Goal: Communication & Community: Answer question/provide support

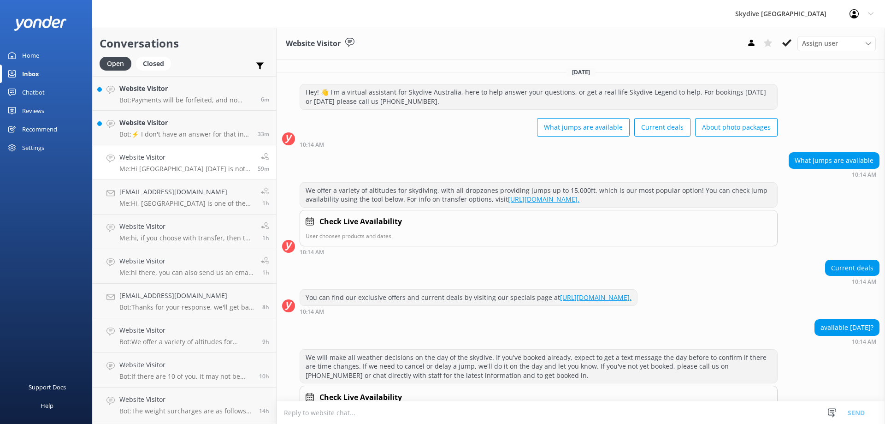
scroll to position [193, 0]
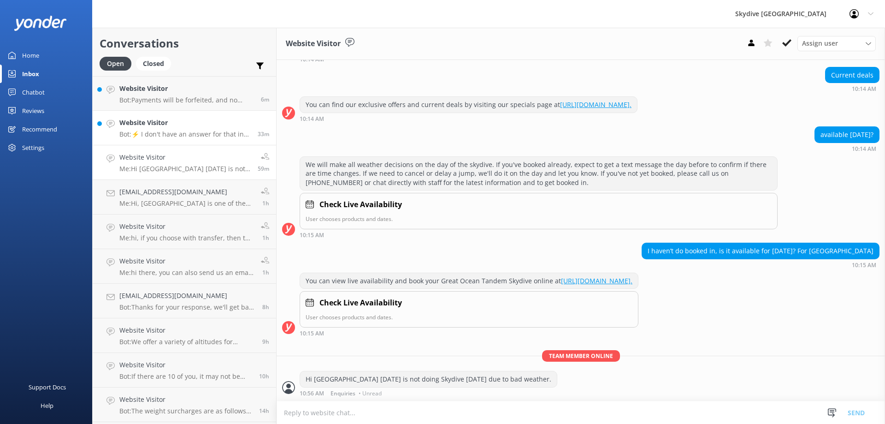
click at [187, 131] on p "Bot: ⚡ I don't have an answer for that in my knowledge base. Please try and rep…" at bounding box center [184, 134] width 131 height 8
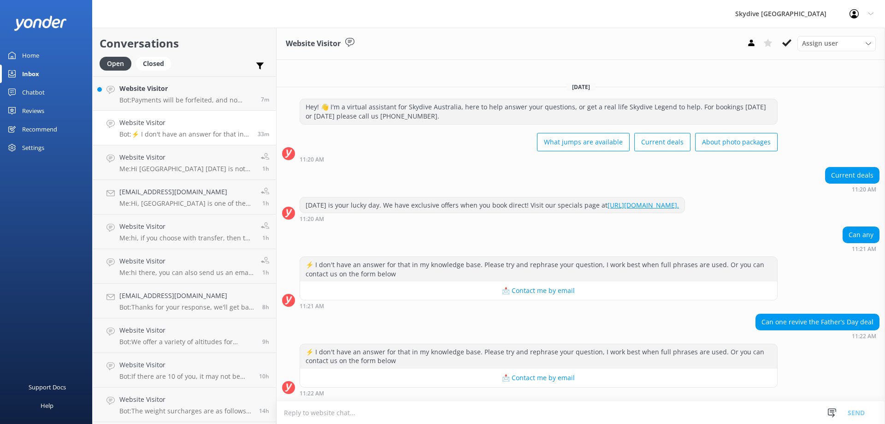
click at [358, 417] on textarea at bounding box center [581, 412] width 609 height 23
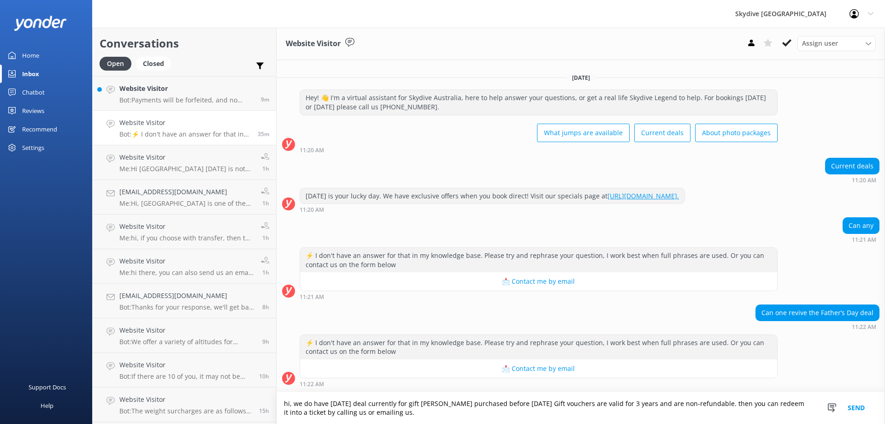
drag, startPoint x: 546, startPoint y: 405, endPoint x: 730, endPoint y: 403, distance: 184.9
click at [730, 403] on textarea "hi, we do have [DATE] deal currently for gift [PERSON_NAME] purchased before [D…" at bounding box center [581, 408] width 609 height 32
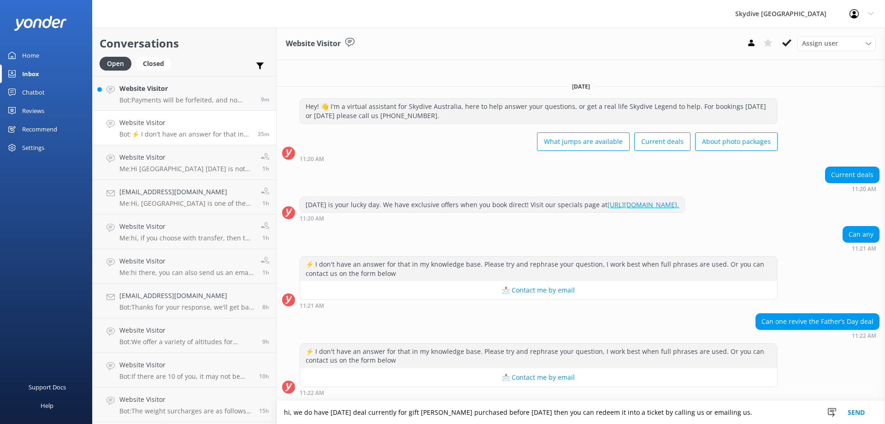
click at [552, 410] on textarea "hi, we do have [DATE] deal currently for gift [PERSON_NAME] purchased before [D…" at bounding box center [581, 412] width 609 height 23
drag, startPoint x: 386, startPoint y: 411, endPoint x: 390, endPoint y: 423, distance: 12.7
click at [386, 410] on textarea "hi, we do have [DATE] deal currently for gift [PERSON_NAME] purchased before [D…" at bounding box center [581, 412] width 609 height 23
click at [781, 413] on textarea "hi, we do have 15% off [DATE] deal currently for gift [PERSON_NAME] purchased b…" at bounding box center [581, 412] width 609 height 23
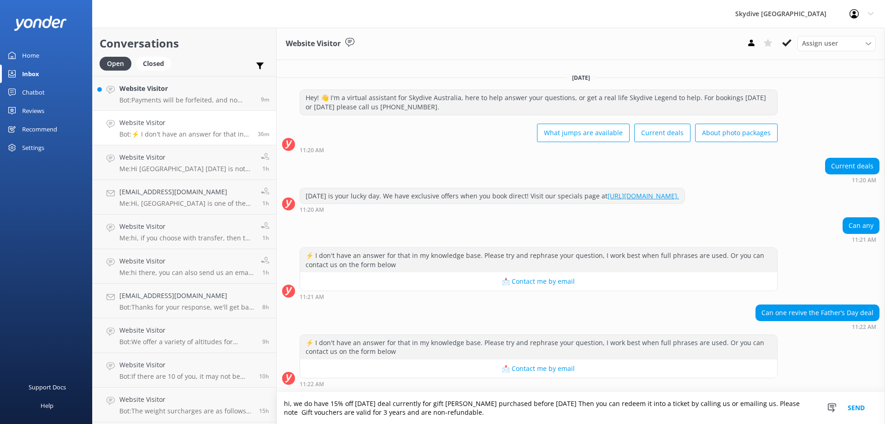
click at [303, 409] on textarea "hi, we do have 15% off [DATE] deal currently for gift [PERSON_NAME] purchased b…" at bounding box center [581, 408] width 609 height 32
click at [509, 411] on textarea "hi, we do have 15% off [DATE] deal currently for gift [PERSON_NAME] purchased b…" at bounding box center [581, 408] width 609 height 32
type textarea "hi, we do have 15% off [DATE] deal currently for gift [PERSON_NAME] purchased b…"
click at [855, 405] on button "Send" at bounding box center [856, 408] width 35 height 32
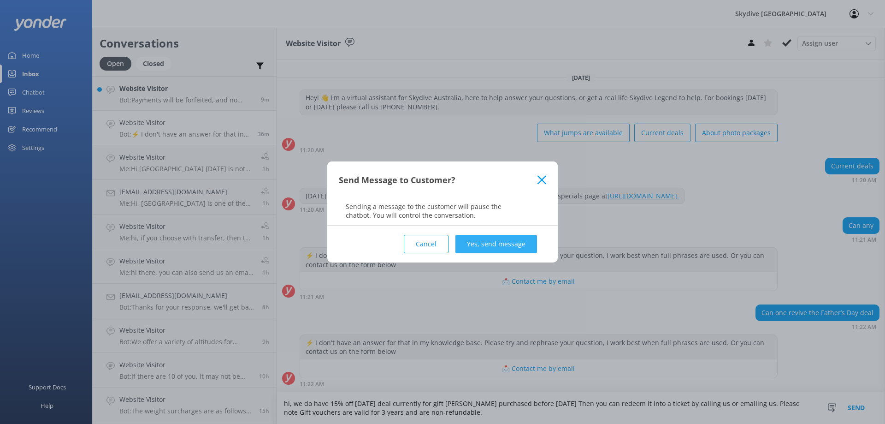
click at [505, 245] on button "Yes, send message" at bounding box center [497, 244] width 82 height 18
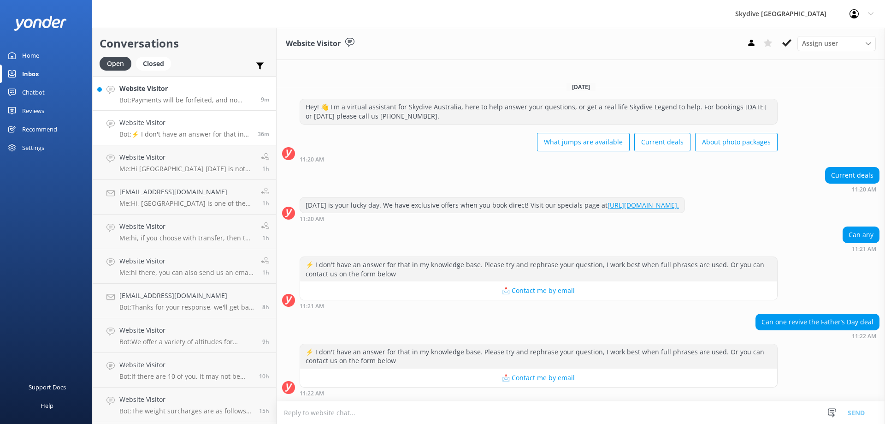
click at [190, 93] on h4 "Website Visitor" at bounding box center [186, 88] width 135 height 10
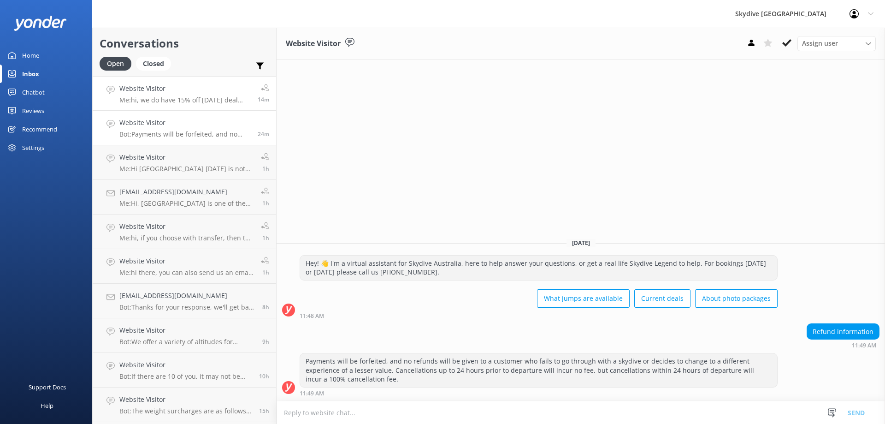
click at [204, 98] on p "Me: hi, we do have 15% off [DATE] deal currently for gift [PERSON_NAME] purchas…" at bounding box center [184, 100] width 131 height 8
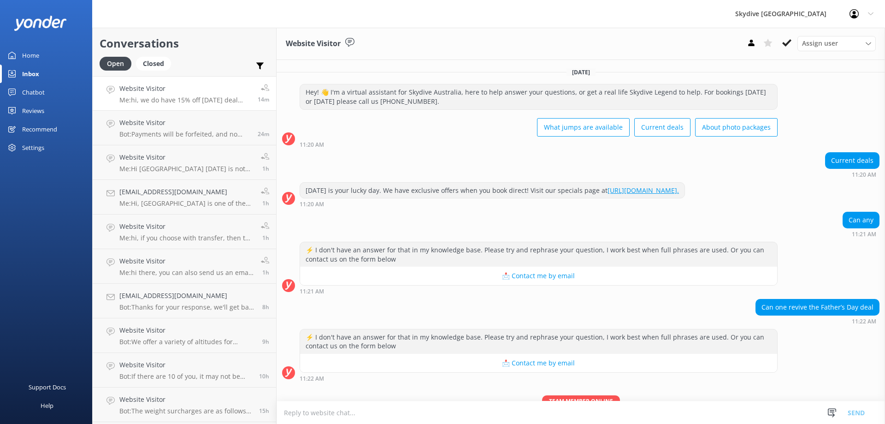
scroll to position [54, 0]
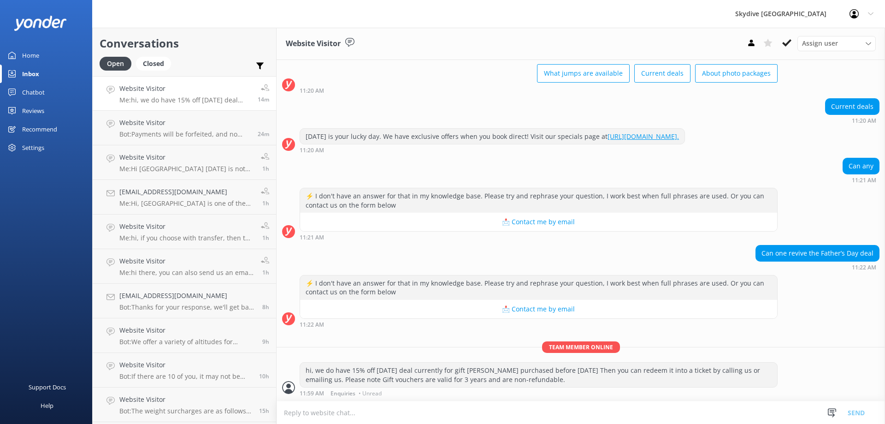
drag, startPoint x: 586, startPoint y: 380, endPoint x: 305, endPoint y: 367, distance: 281.2
click at [305, 367] on div "hi, we do have 15% off [DATE] deal currently for gift [PERSON_NAME] purchased b…" at bounding box center [538, 374] width 477 height 24
copy div "hi, we do have 15% off [DATE] deal currently for gift [PERSON_NAME] purchased b…"
